Goal: Find contact information: Find contact information

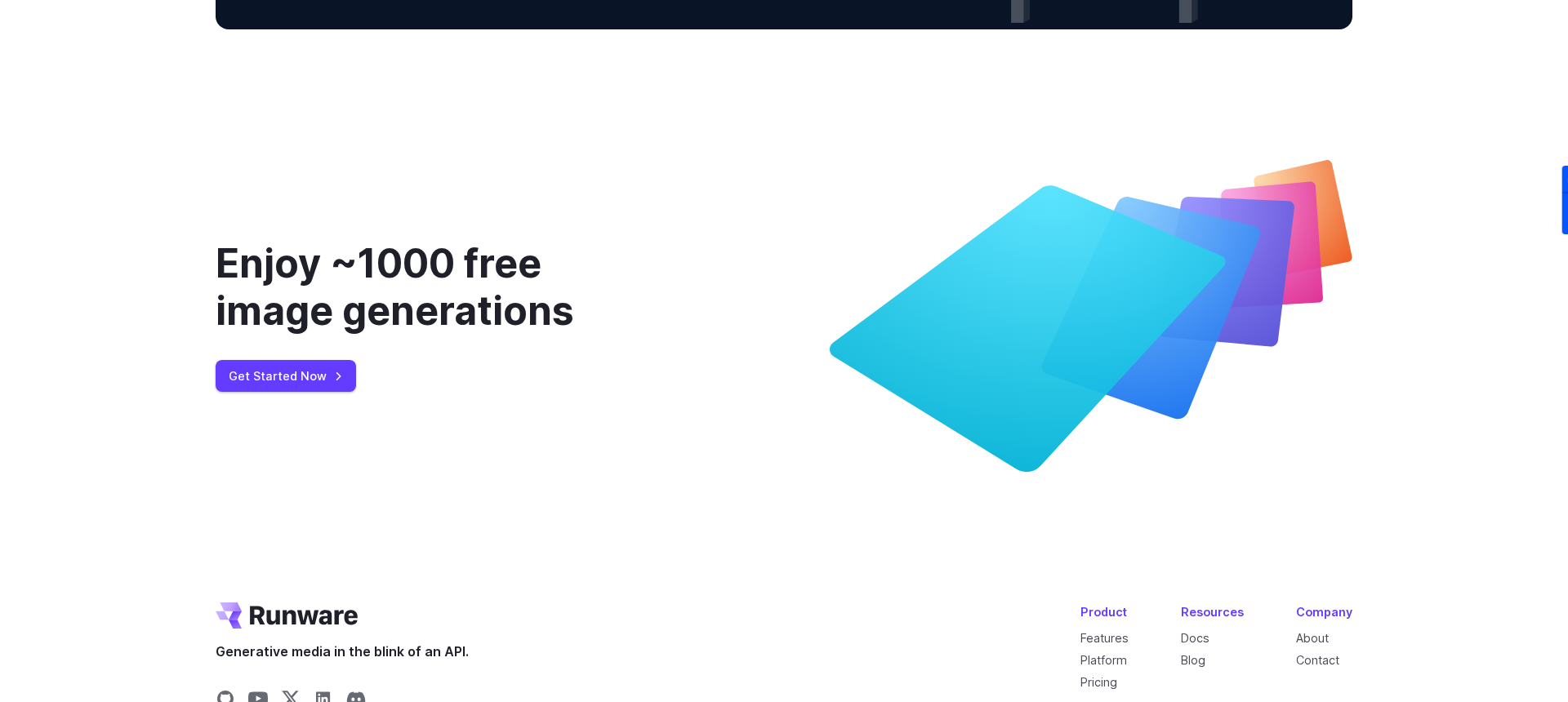
scroll to position [6318, 0]
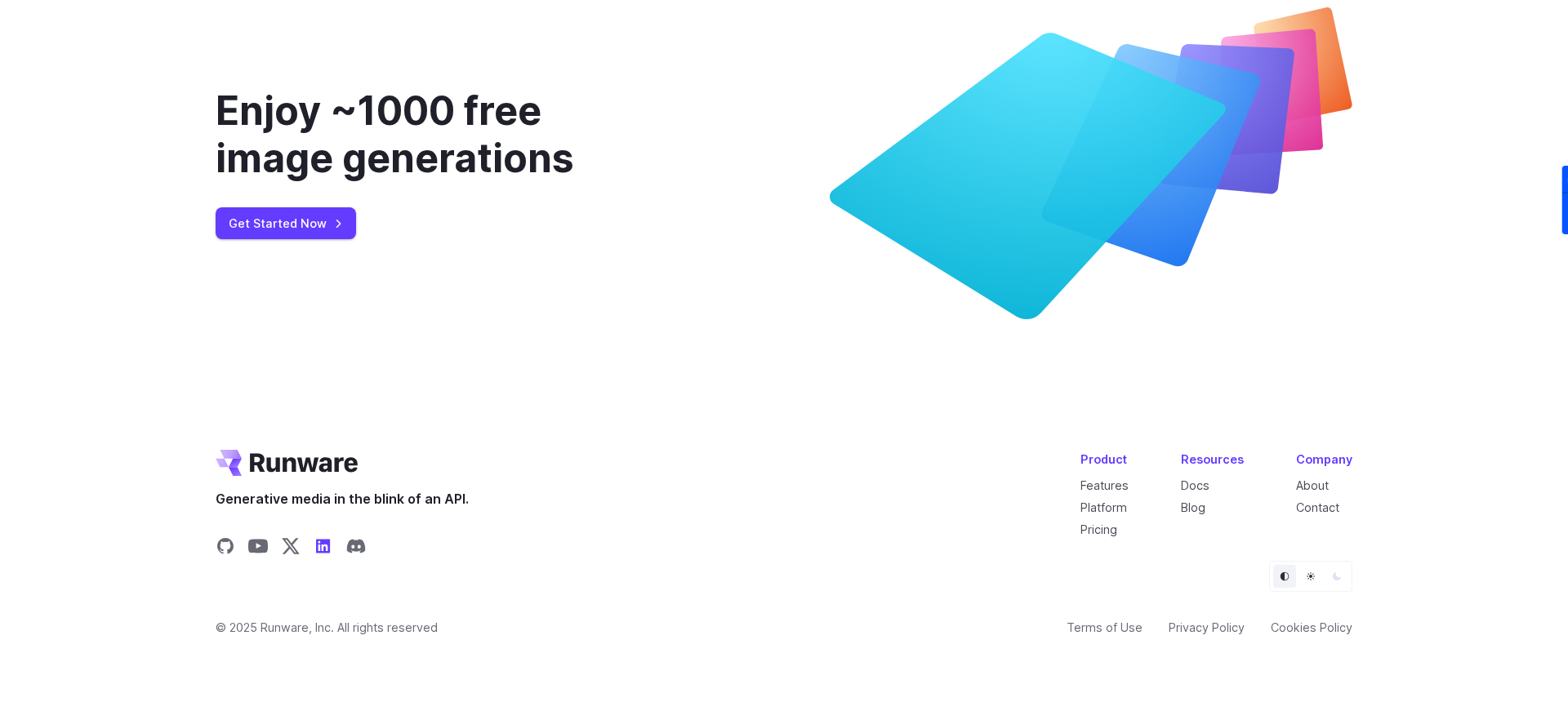
click at [320, 549] on icon "Share on LinkedIn" at bounding box center [323, 546] width 14 height 14
click at [1099, 623] on link "Terms of Use" at bounding box center [1105, 628] width 76 height 19
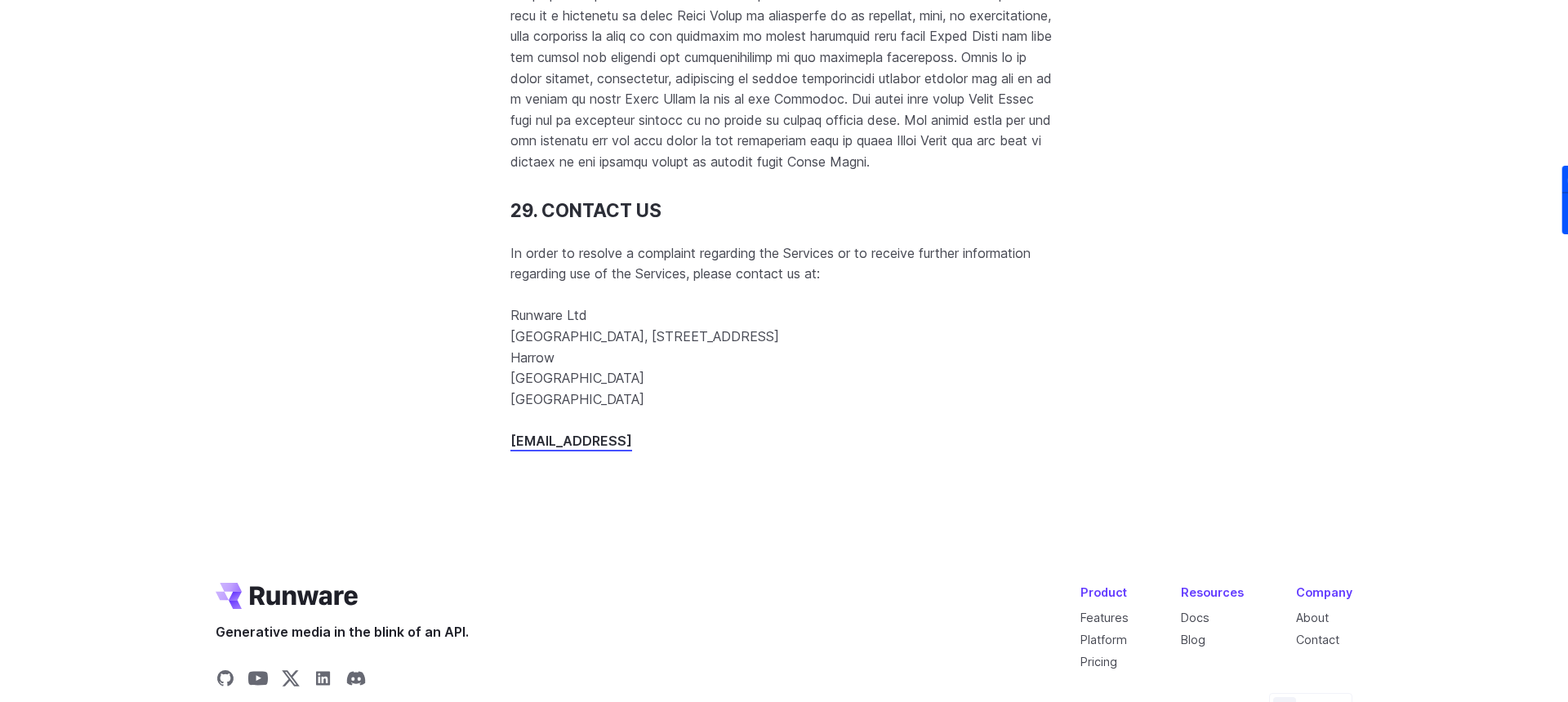
scroll to position [20928, 0]
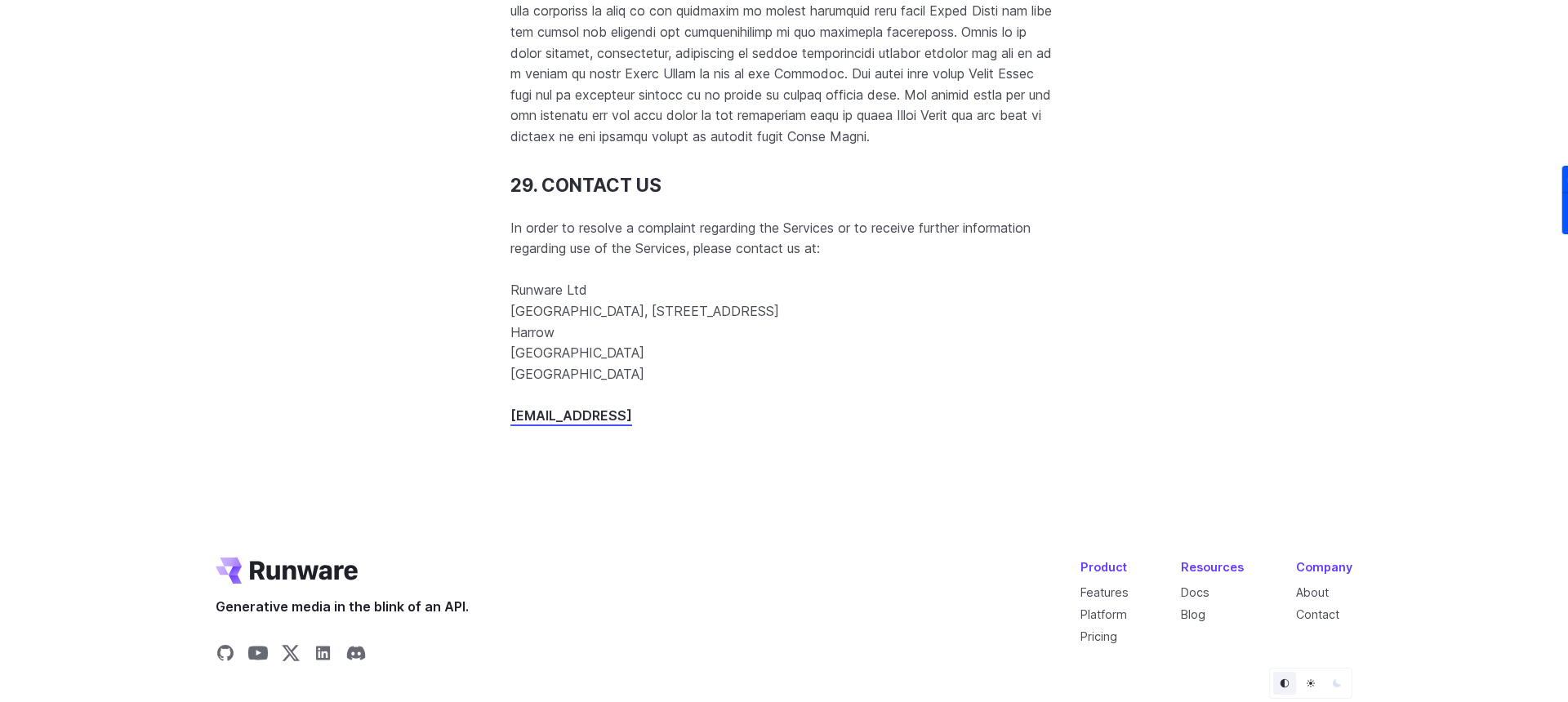
click at [616, 385] on p "Runware Ltd Dns House, 382 Kenton Road Harrow Greater London, England HA3 8DP U…" at bounding box center [783, 331] width 547 height 104
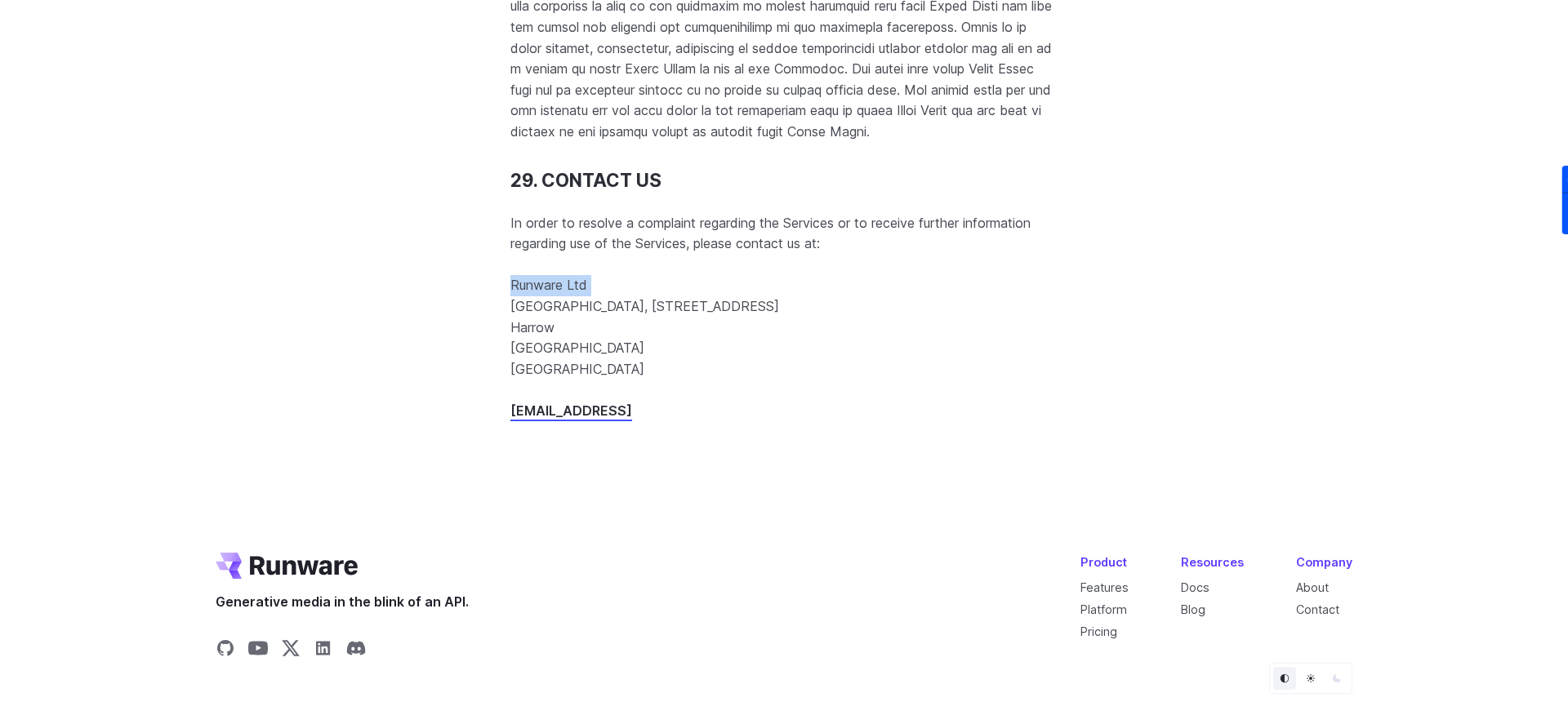
scroll to position [20930, 0]
drag, startPoint x: 606, startPoint y: 560, endPoint x: 508, endPoint y: 568, distance: 98.3
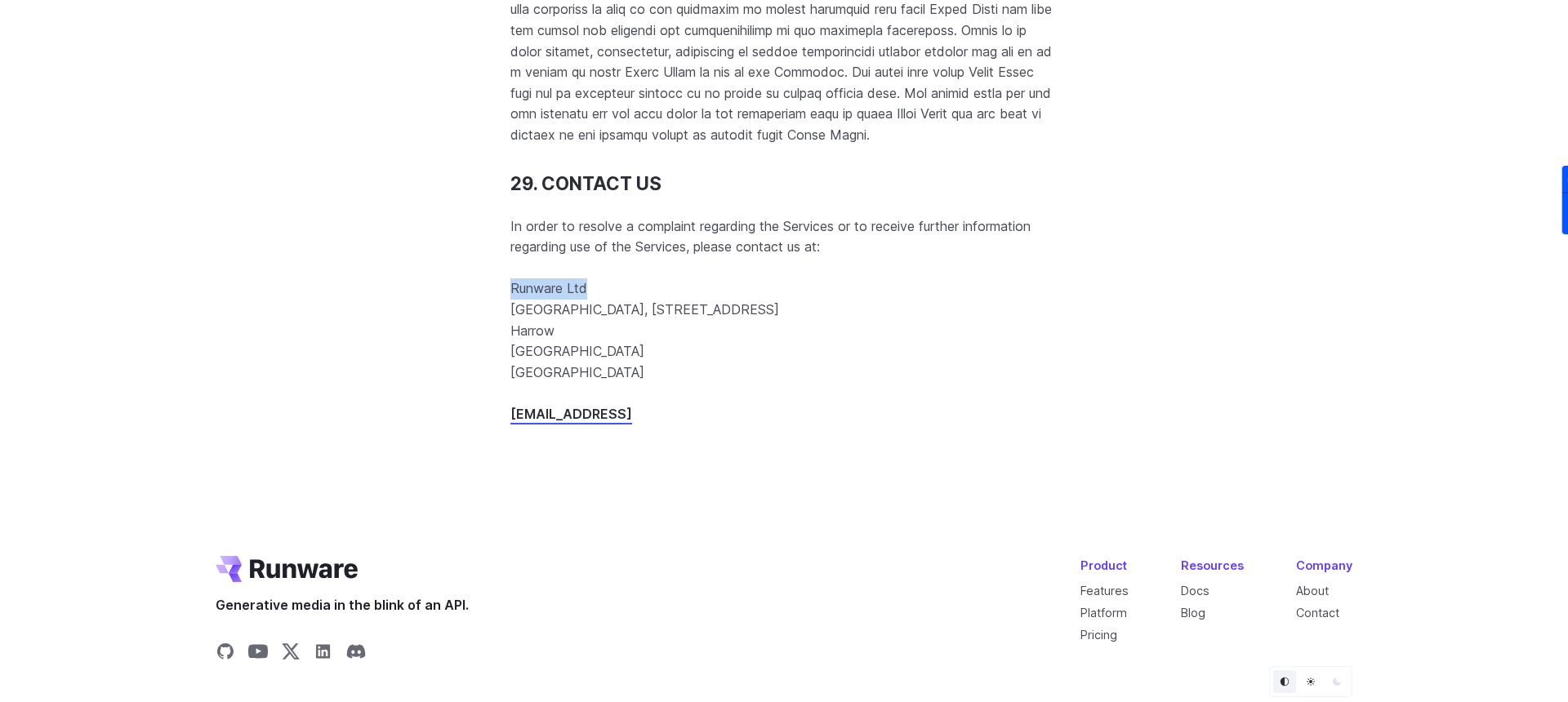
copy p "Runware Ltd"
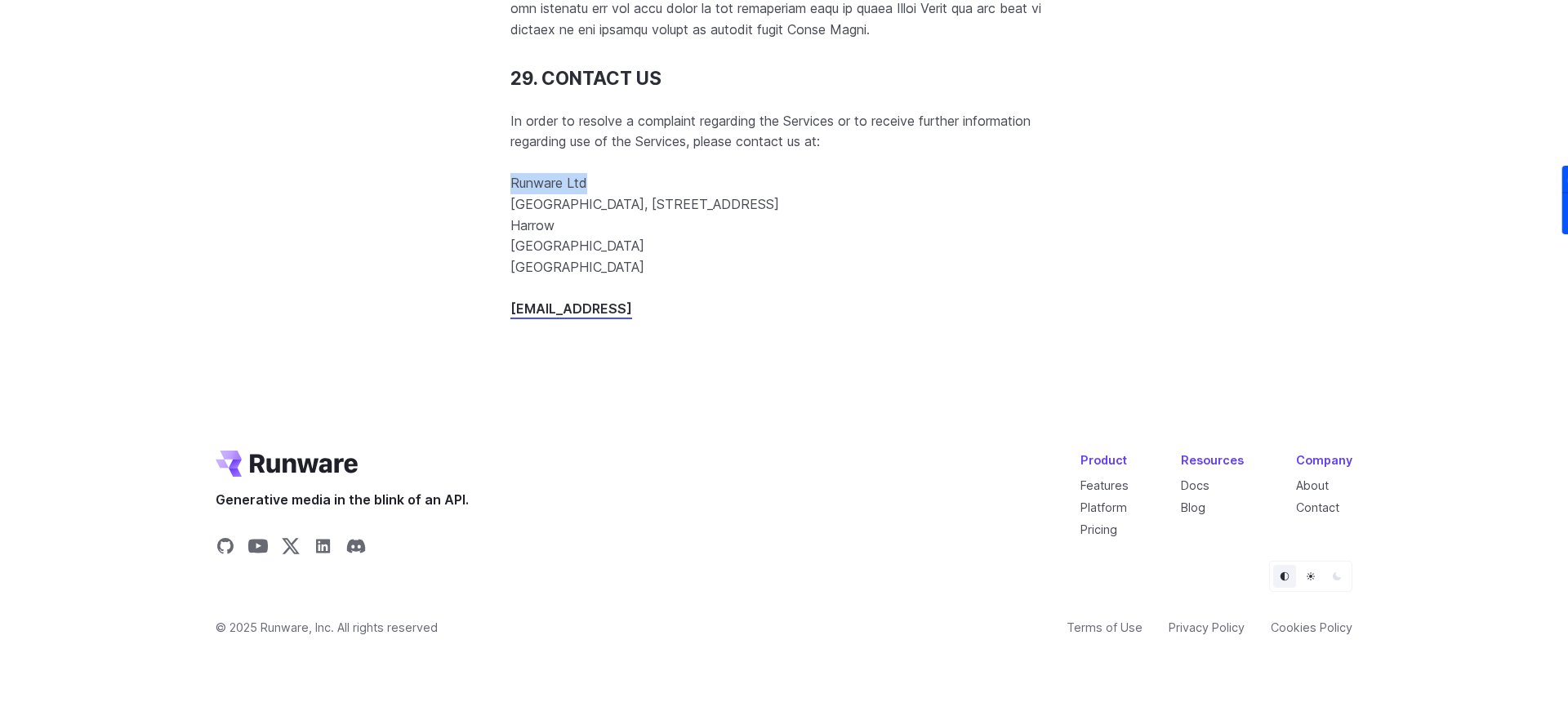
scroll to position [21307, 0]
